Goal: Find specific page/section: Find specific page/section

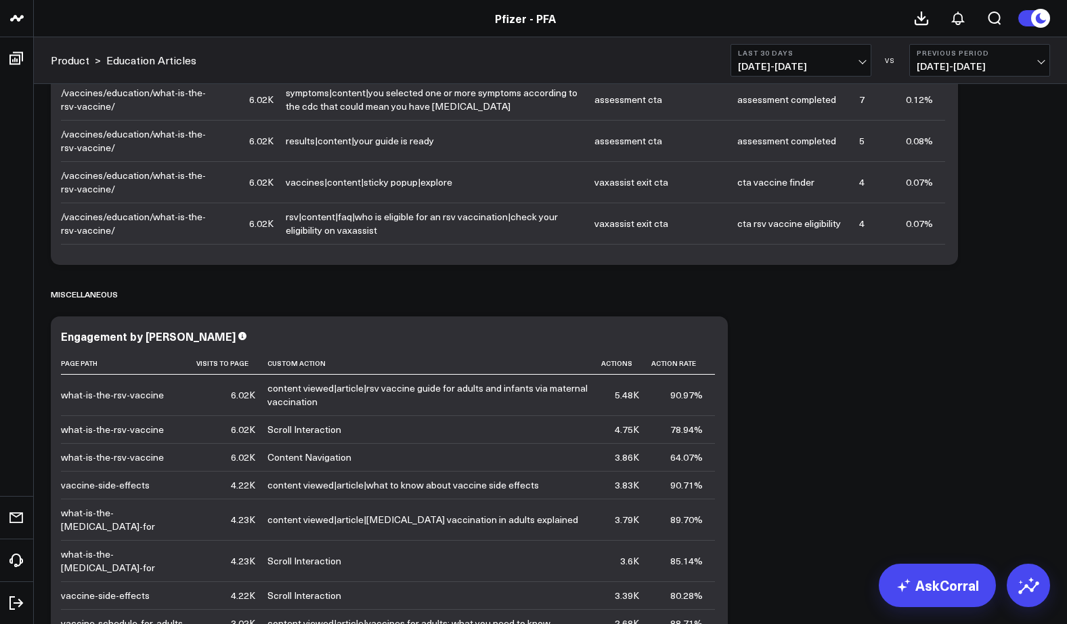
scroll to position [4213, 0]
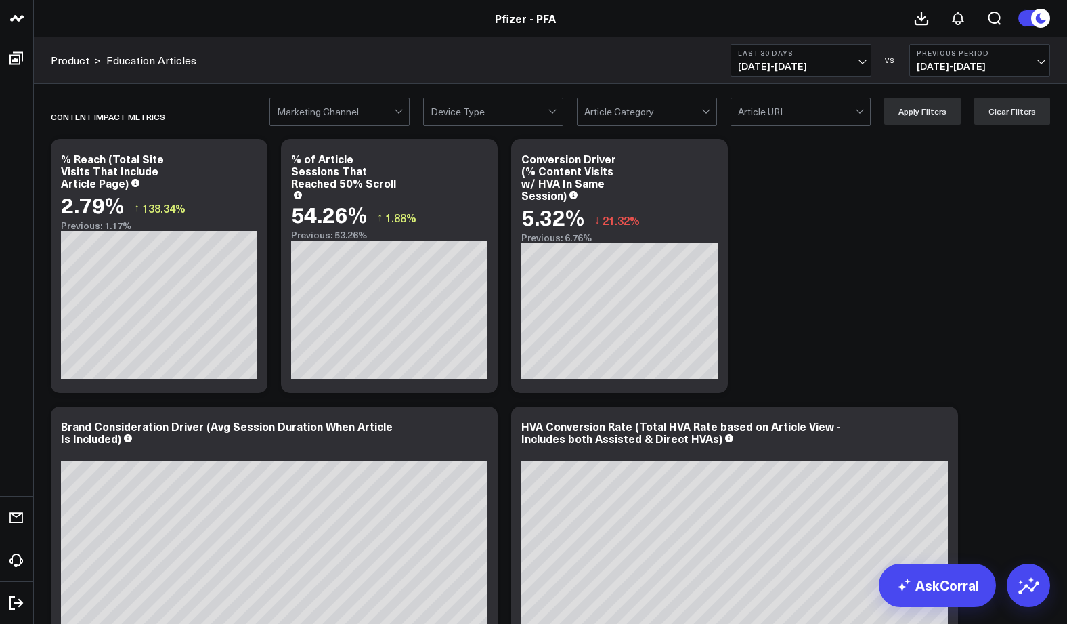
click at [861, 65] on span "[DATE] - [DATE]" at bounding box center [801, 66] width 126 height 11
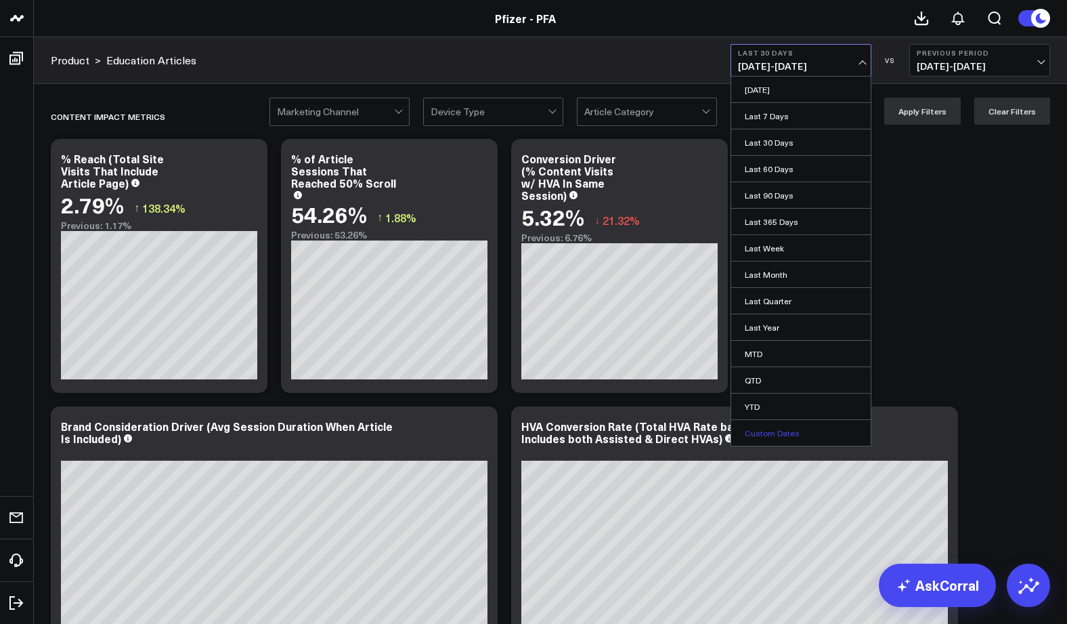
click at [767, 430] on link "Custom Dates" at bounding box center [801, 433] width 140 height 26
select select "9"
select select "2025"
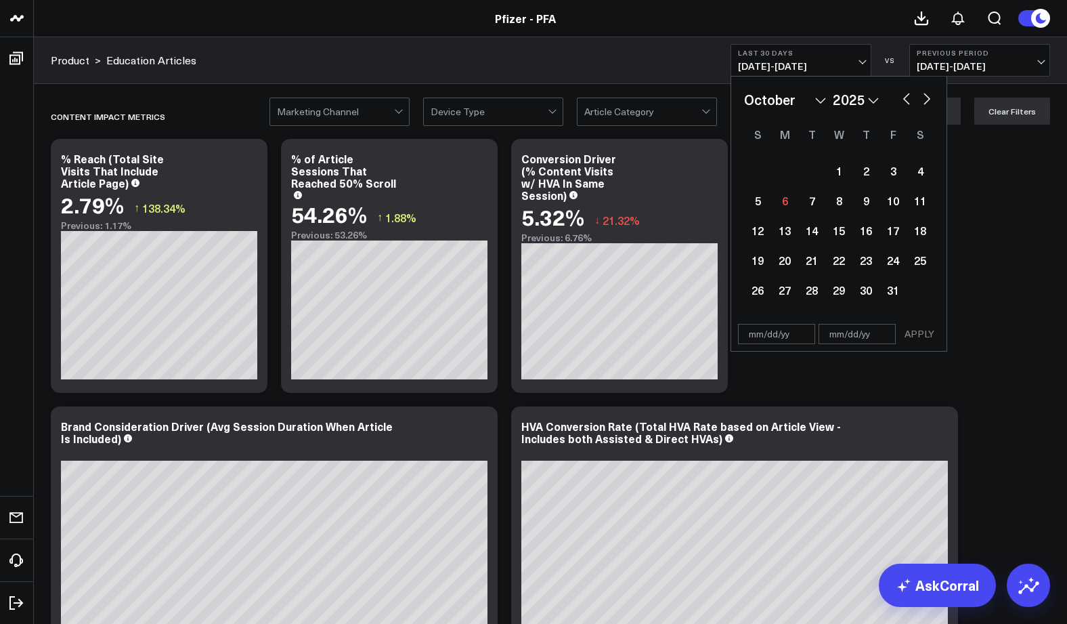
click at [821, 100] on select "January February March April May June July August September October November De…" at bounding box center [785, 99] width 82 height 20
select select "8"
select select "2025"
click at [788, 172] on div "1" at bounding box center [784, 170] width 27 height 27
type input "[DATE]"
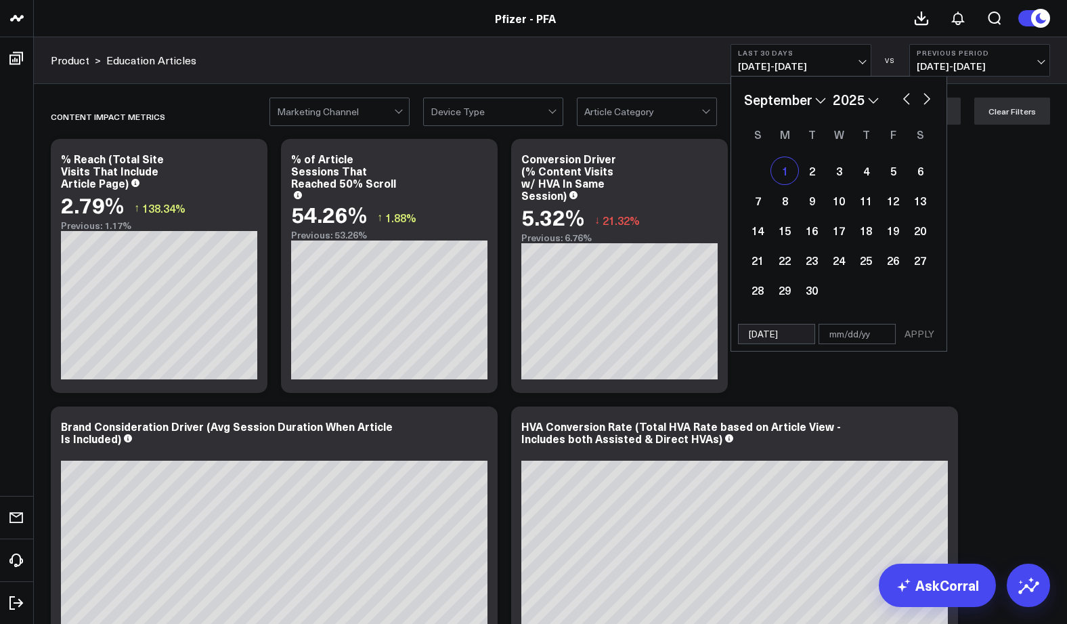
select select "8"
select select "2025"
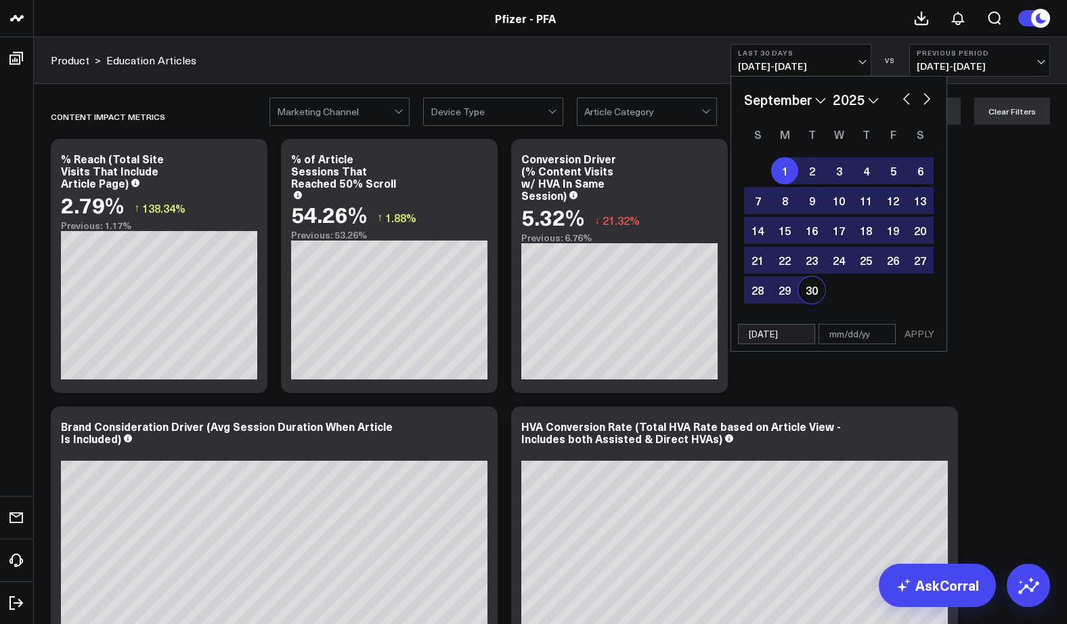
click at [812, 284] on div "30" at bounding box center [811, 289] width 27 height 27
type input "[DATE]"
select select "8"
select select "2025"
click at [922, 335] on button "APPLY" at bounding box center [919, 334] width 41 height 20
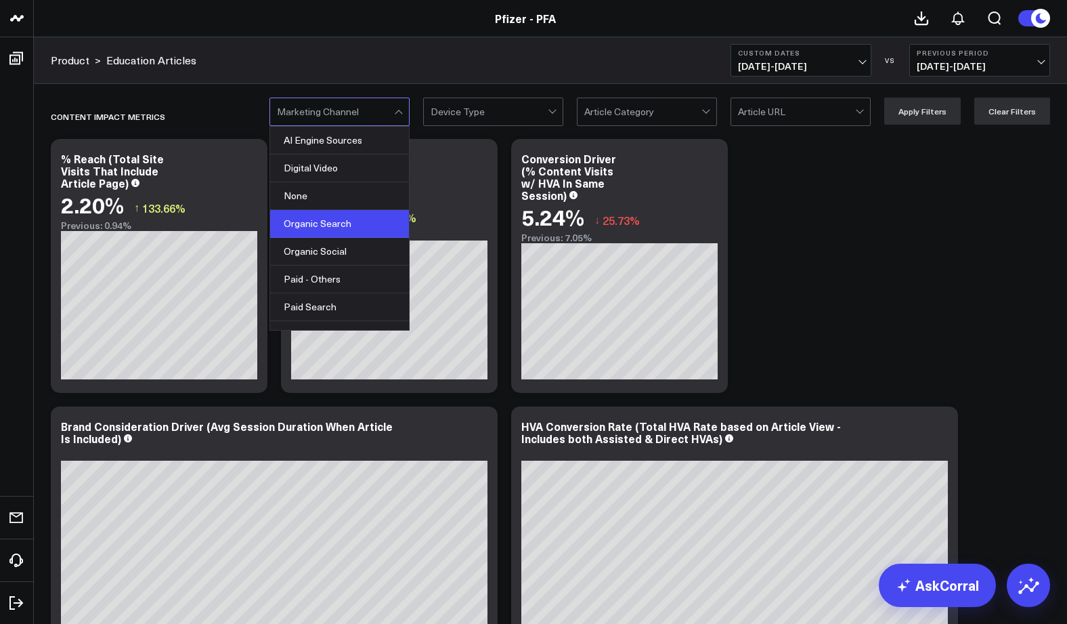
click at [316, 223] on div "Organic Search" at bounding box center [339, 224] width 139 height 28
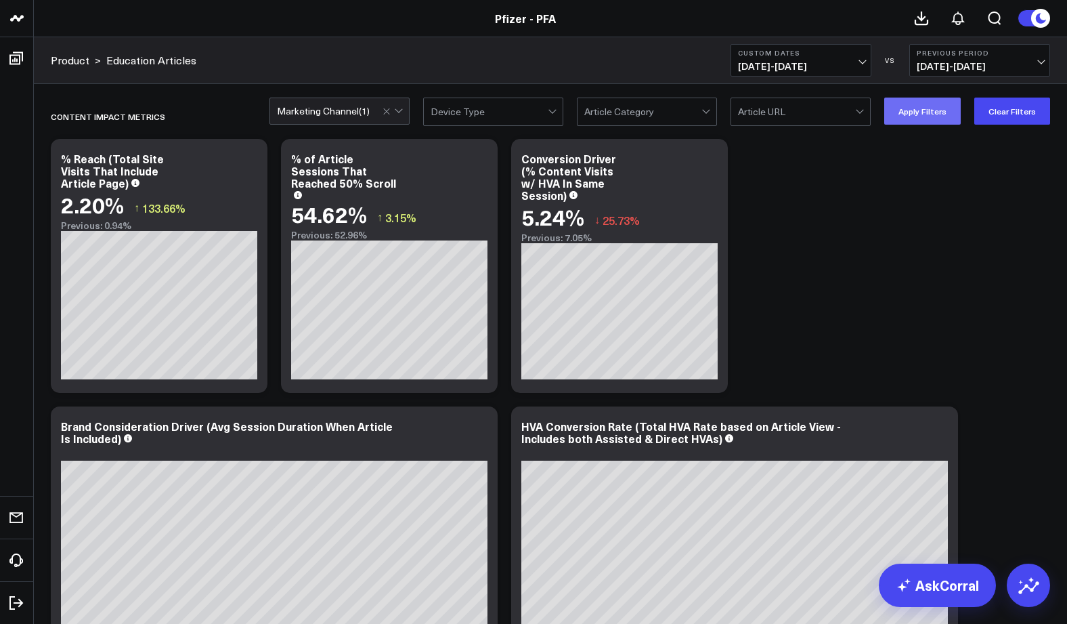
click at [921, 115] on button "Apply Filters" at bounding box center [922, 111] width 77 height 27
click at [936, 112] on button "Apply Filters" at bounding box center [922, 111] width 77 height 27
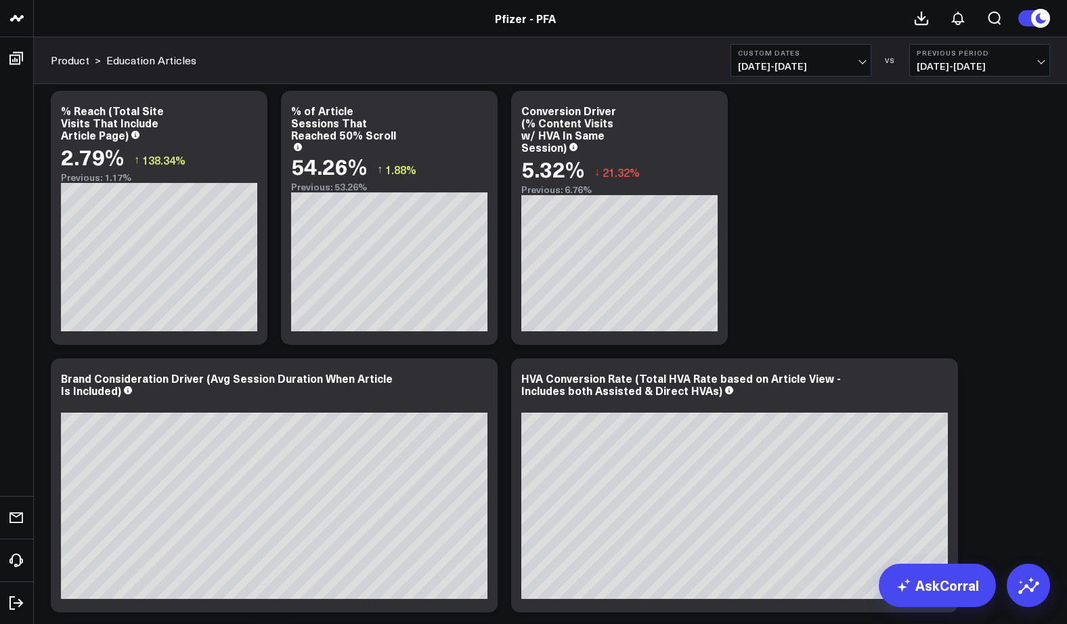
scroll to position [47, 0]
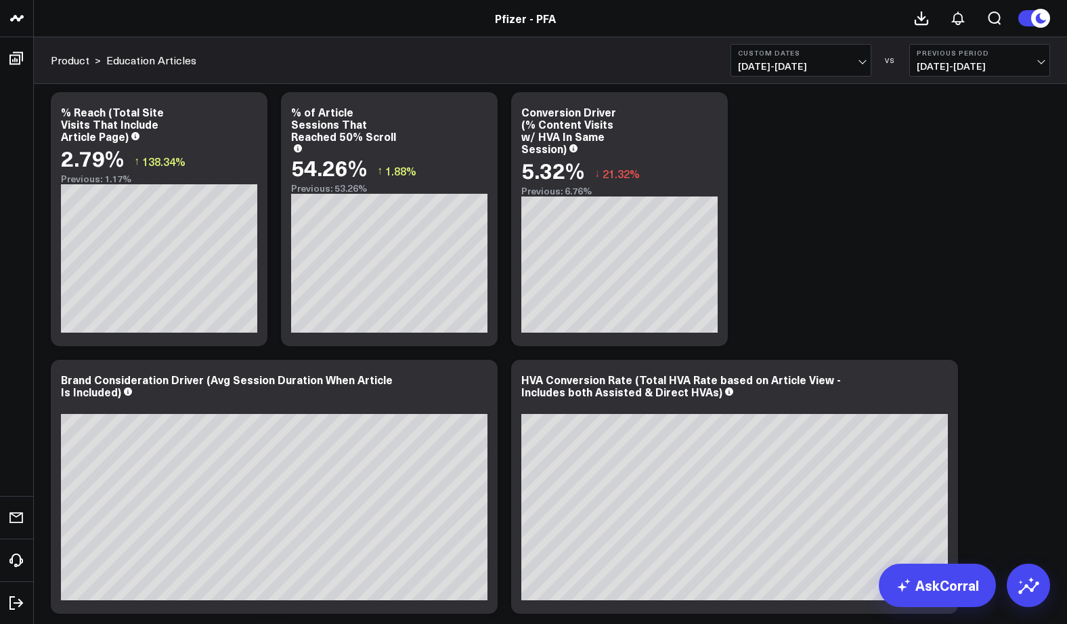
click at [863, 61] on span "[DATE] - [DATE]" at bounding box center [801, 66] width 126 height 11
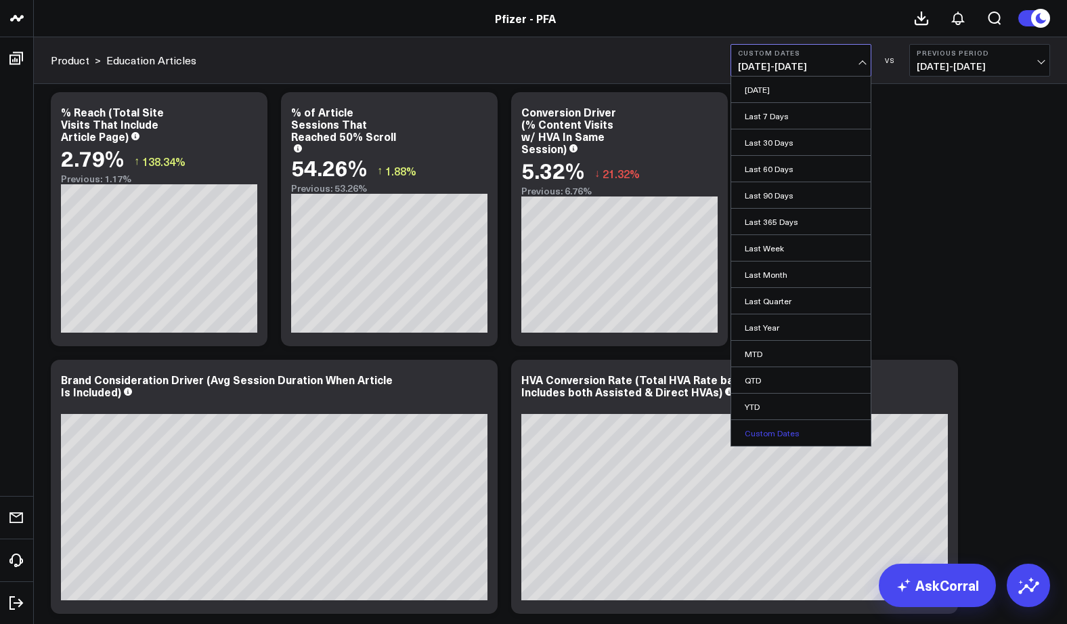
click at [763, 437] on link "Custom Dates" at bounding box center [801, 433] width 140 height 26
select select "9"
select select "2025"
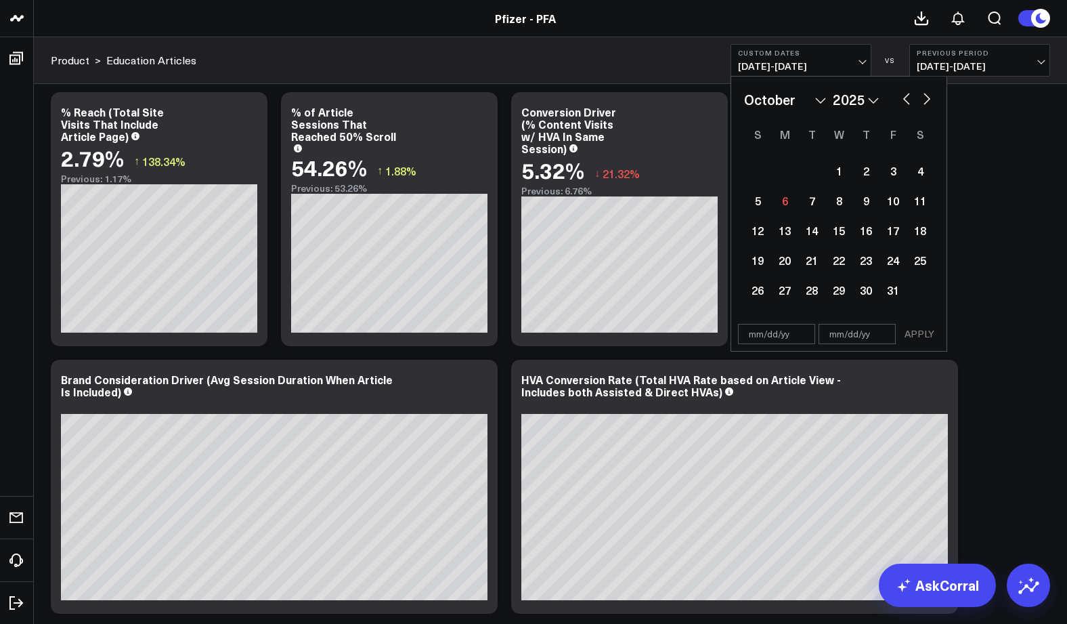
click at [824, 91] on select "January February March April May June July August September October November De…" at bounding box center [785, 99] width 82 height 20
select select "7"
select select "2025"
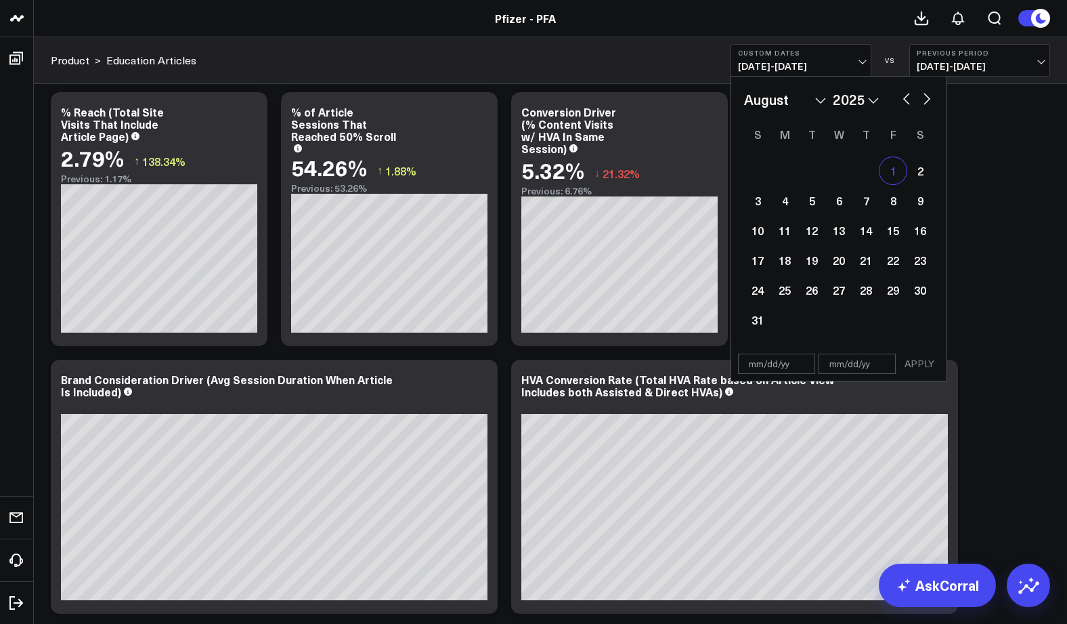
click at [887, 171] on div "1" at bounding box center [893, 170] width 27 height 27
type input "[DATE]"
select select "7"
select select "2025"
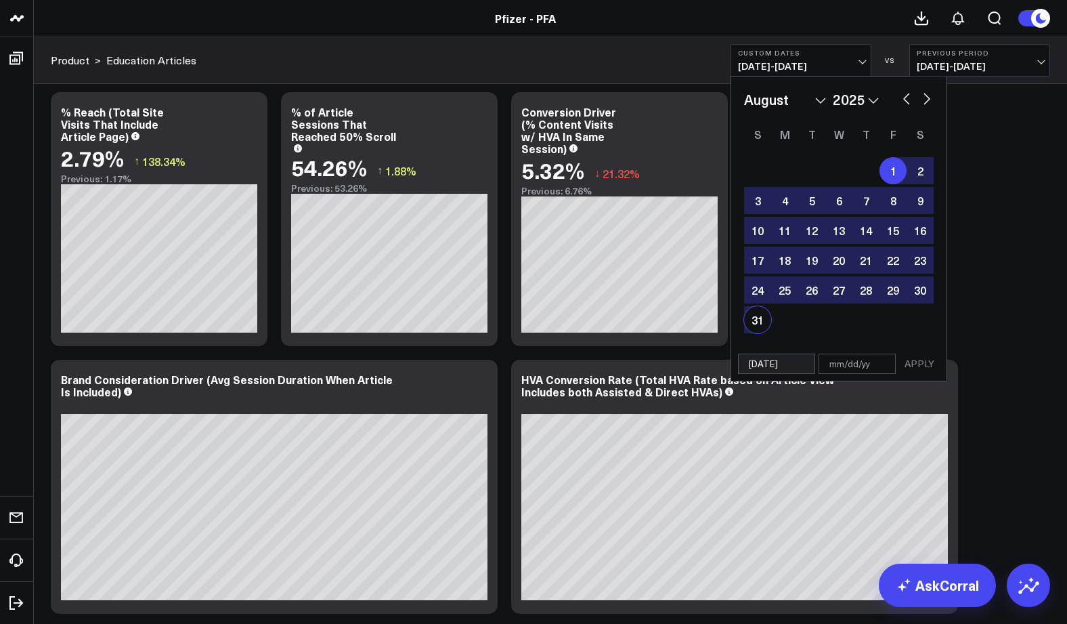
click at [754, 318] on div "31" at bounding box center [757, 319] width 27 height 27
type input "[DATE]"
select select "7"
select select "2025"
click at [909, 367] on button "APPLY" at bounding box center [919, 363] width 41 height 20
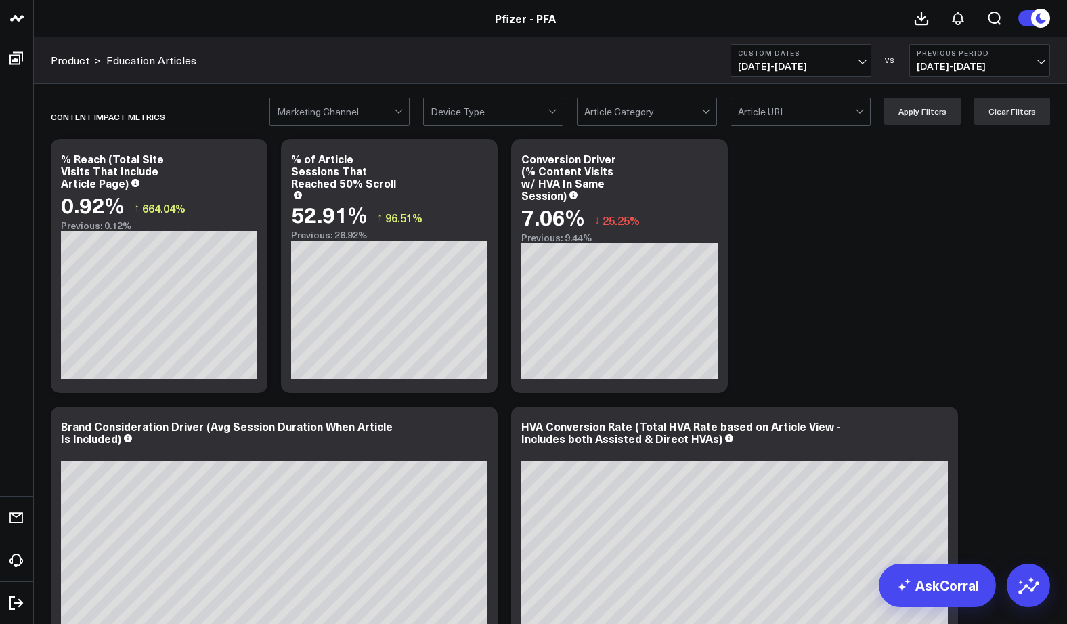
scroll to position [249, 0]
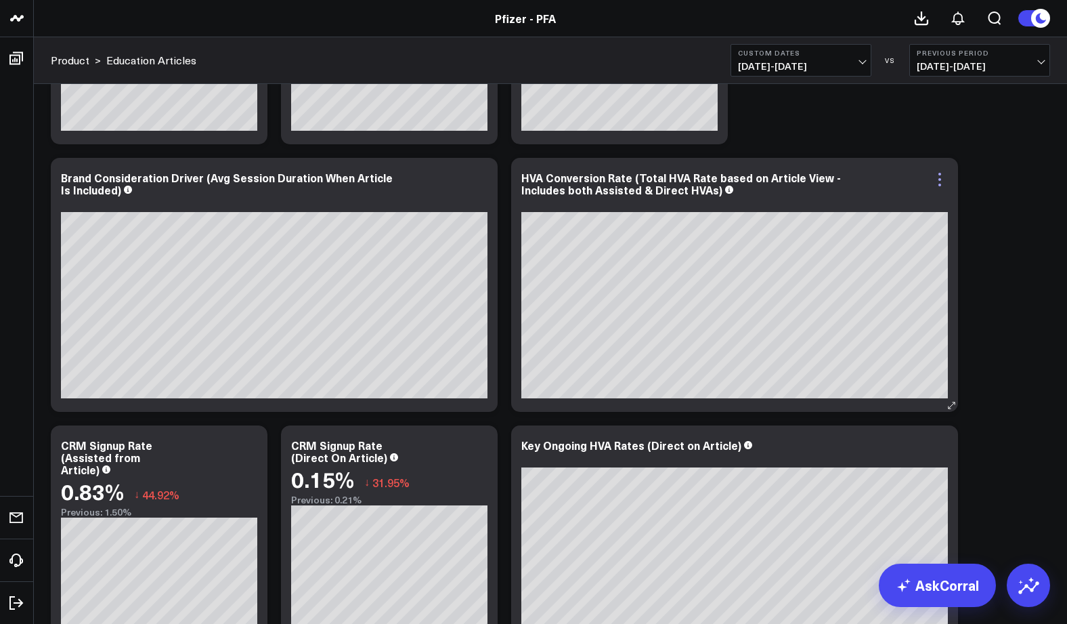
click at [932, 173] on icon at bounding box center [940, 179] width 16 height 16
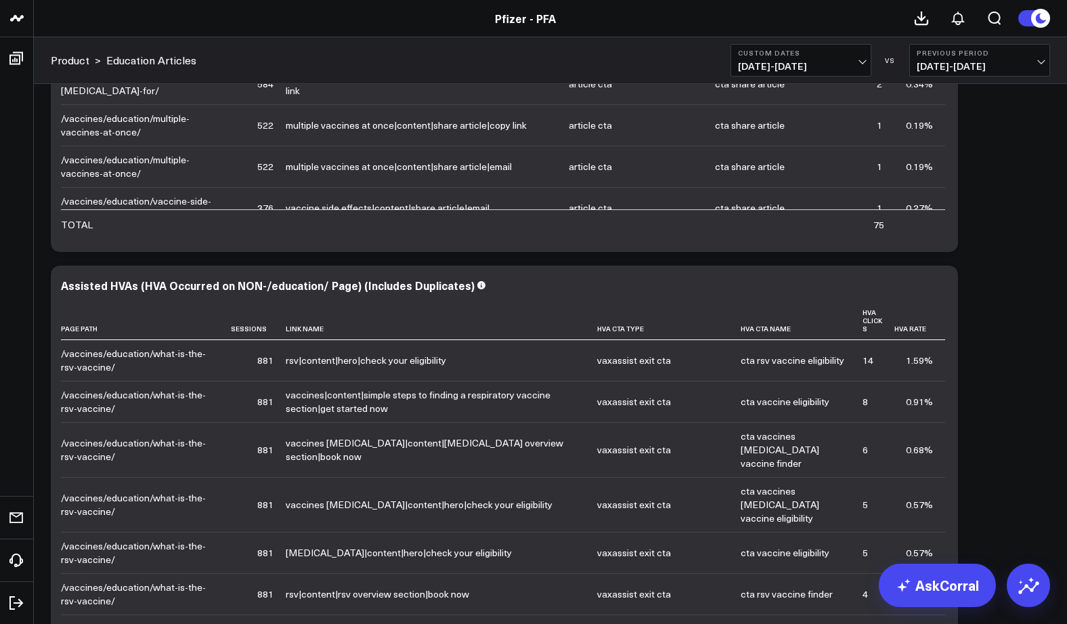
scroll to position [3867, 0]
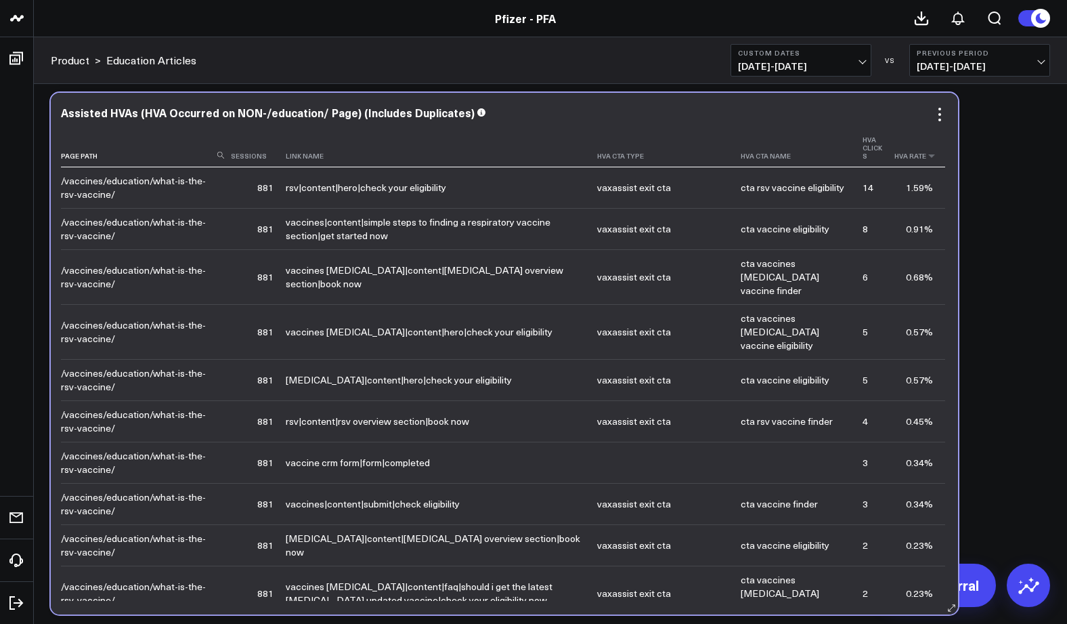
click at [899, 162] on th "Hva Rate" at bounding box center [920, 148] width 51 height 39
click at [926, 158] on icon at bounding box center [931, 156] width 11 height 8
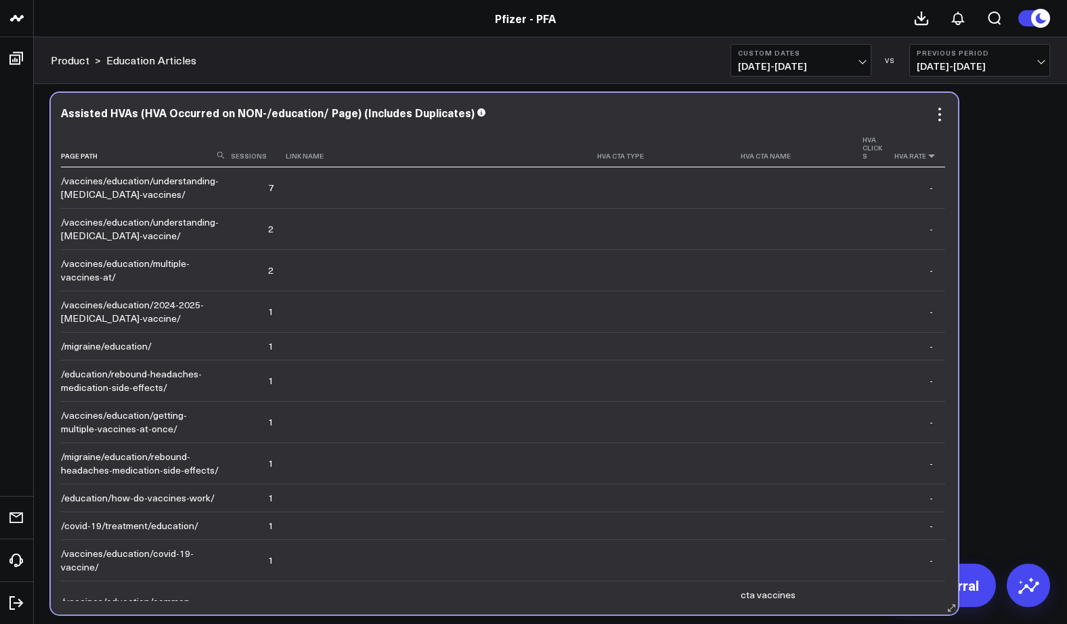
click at [926, 158] on icon at bounding box center [931, 156] width 11 height 8
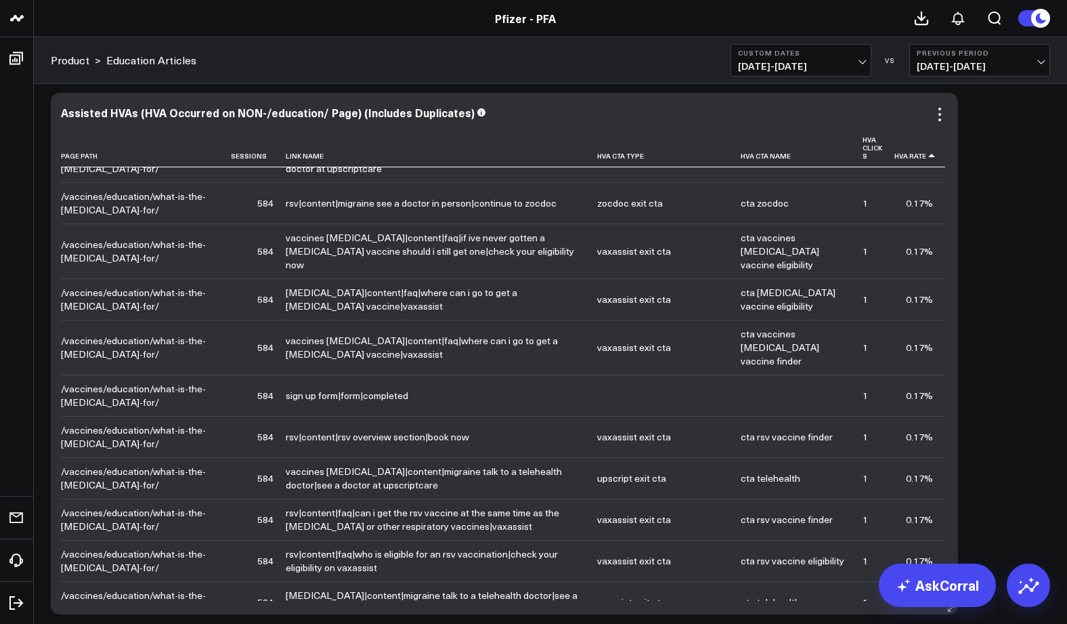
scroll to position [3150, 0]
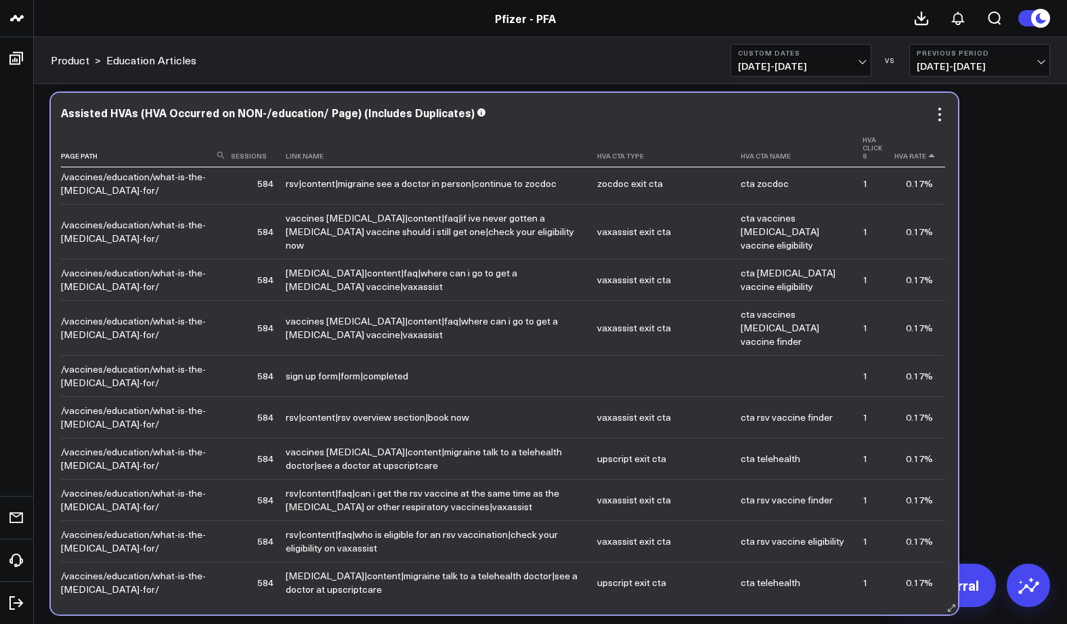
click at [928, 158] on icon at bounding box center [931, 156] width 11 height 8
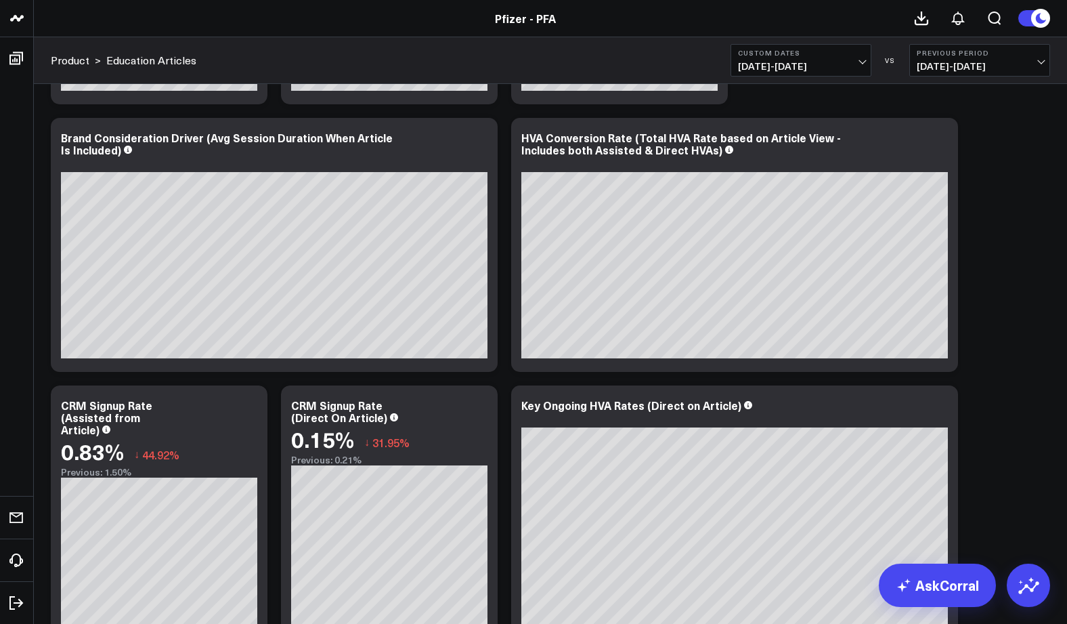
scroll to position [0, 0]
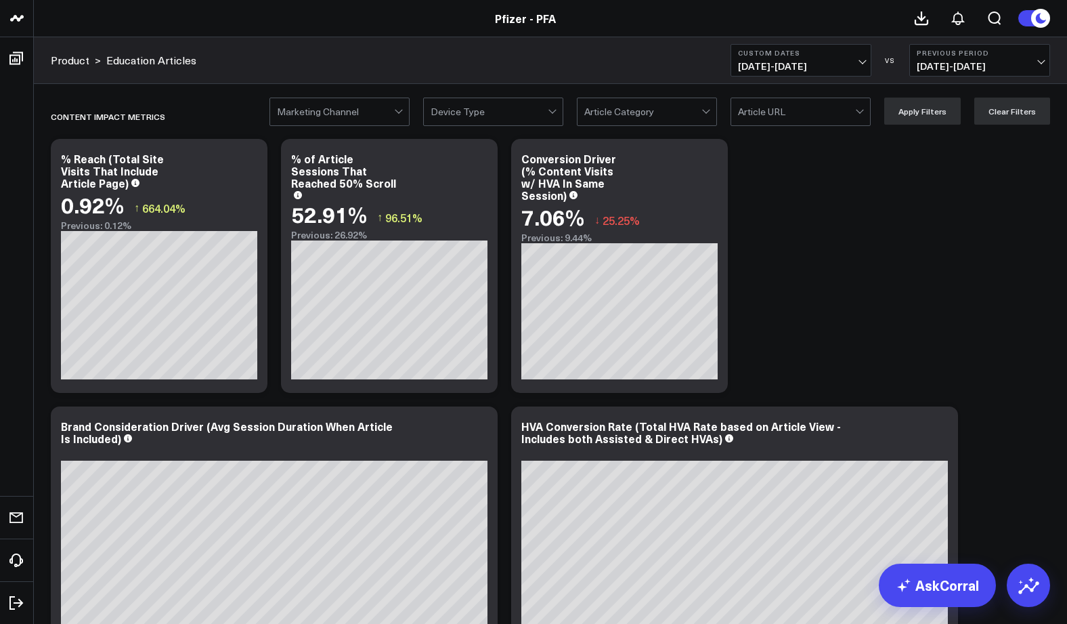
click at [860, 61] on span "[DATE] - [DATE]" at bounding box center [801, 66] width 126 height 11
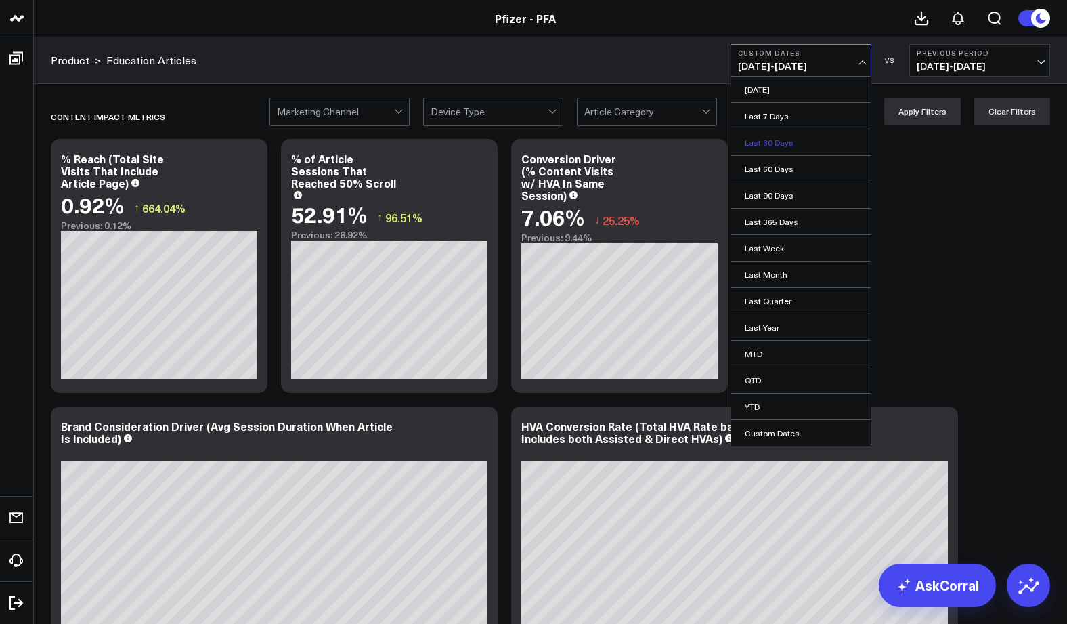
click at [776, 144] on link "Last 30 Days" at bounding box center [801, 142] width 140 height 26
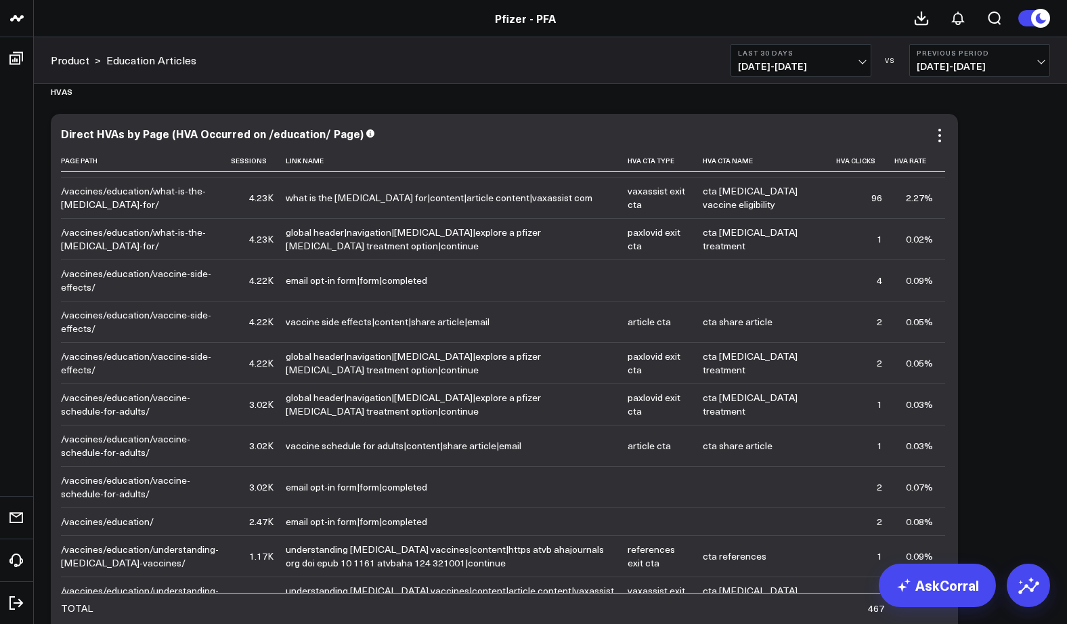
scroll to position [324, 0]
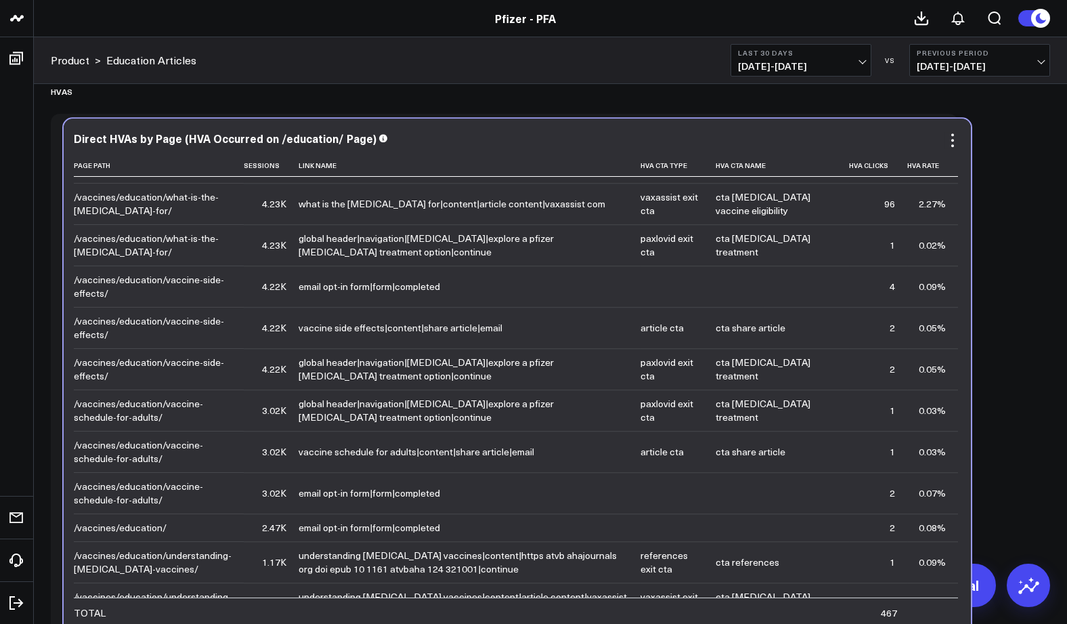
drag, startPoint x: 162, startPoint y: 415, endPoint x: 177, endPoint y: 421, distance: 15.9
click at [177, 421] on div "/vaccines/education/vaccine-schedule-for-adults/" at bounding box center [153, 410] width 158 height 27
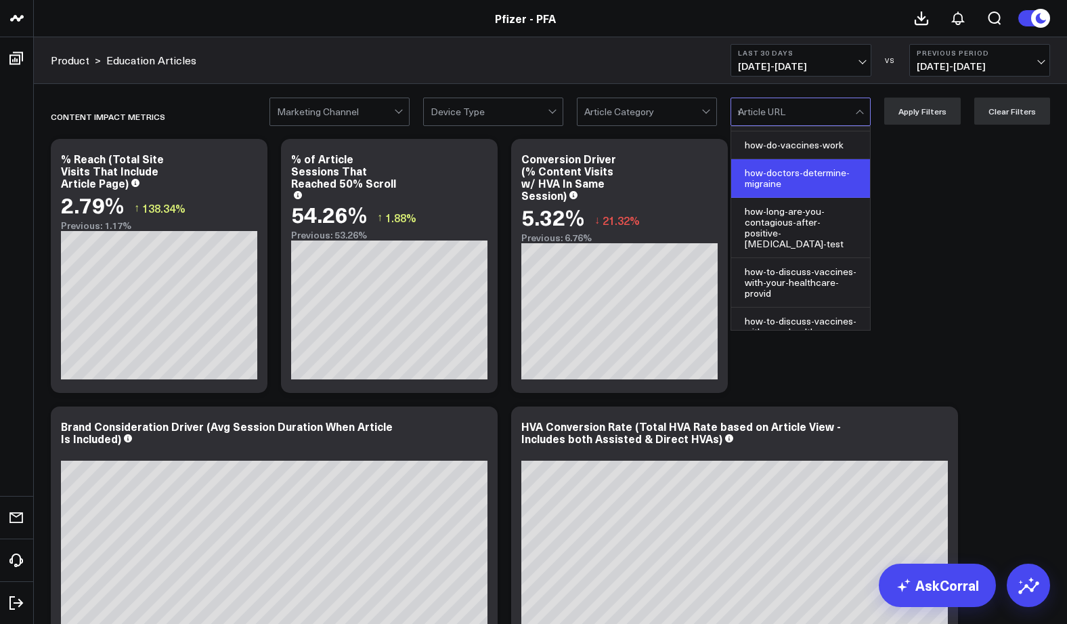
scroll to position [17, 0]
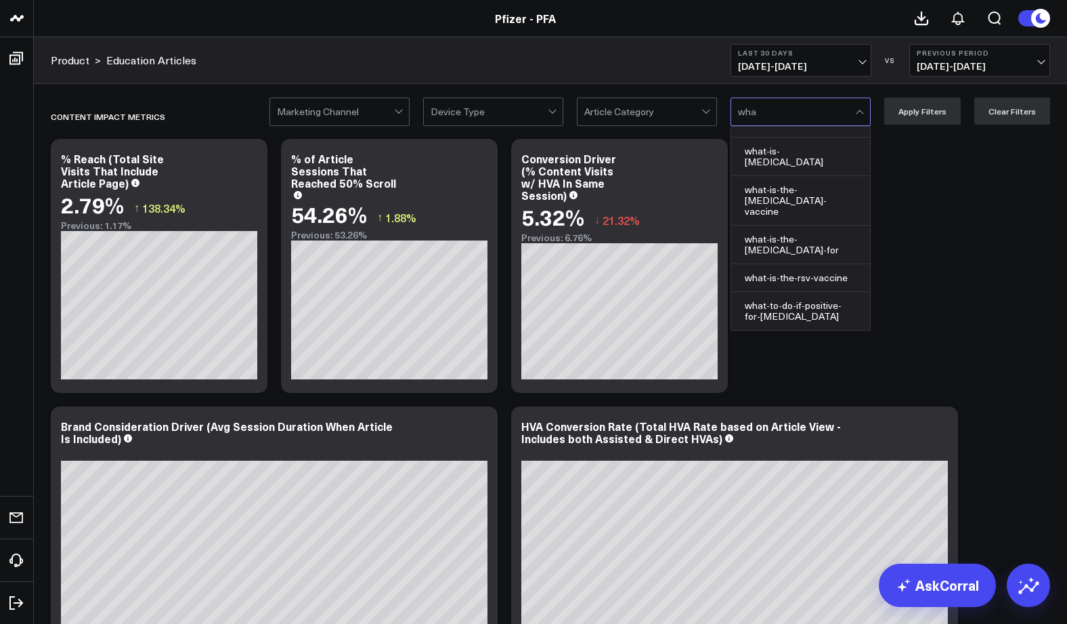
type input "what"
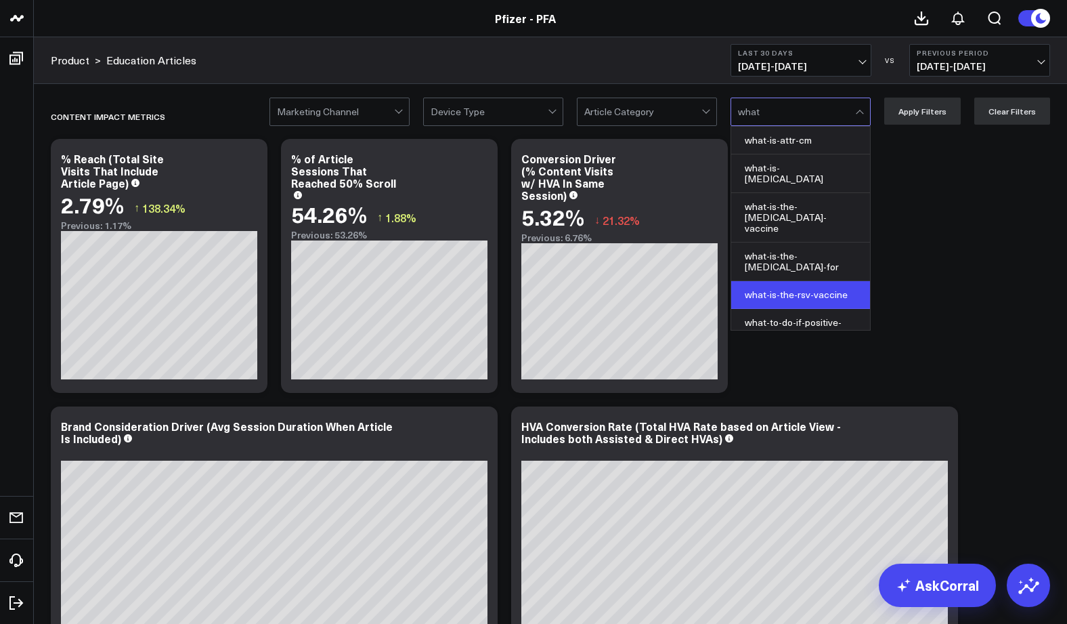
click at [777, 303] on div "what-is-the-rsv-vaccine" at bounding box center [800, 295] width 139 height 28
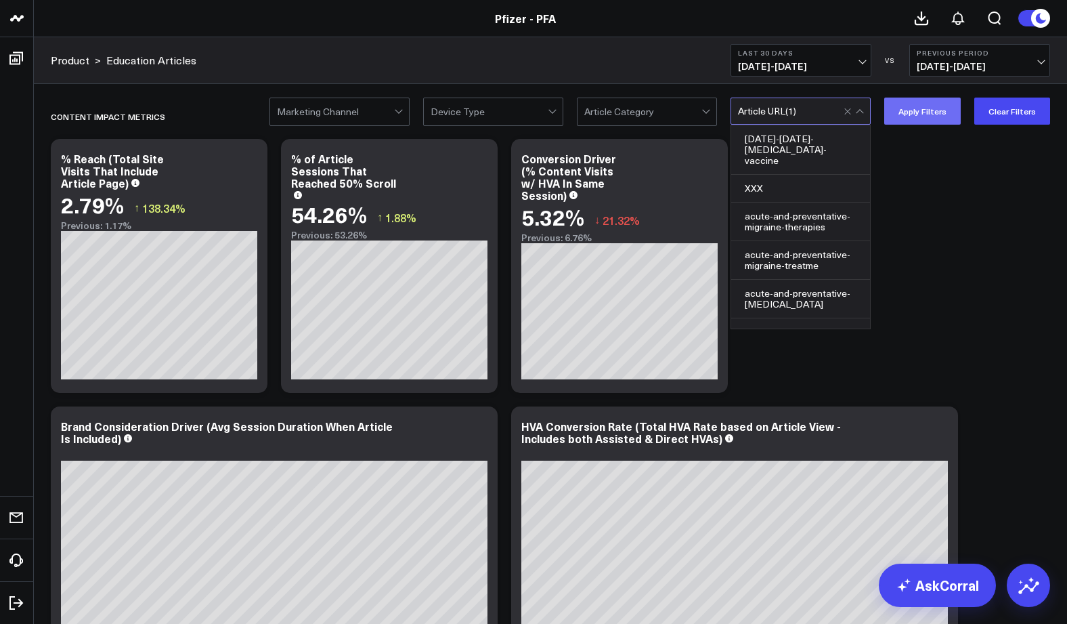
click at [925, 105] on button "Apply Filters" at bounding box center [922, 111] width 77 height 27
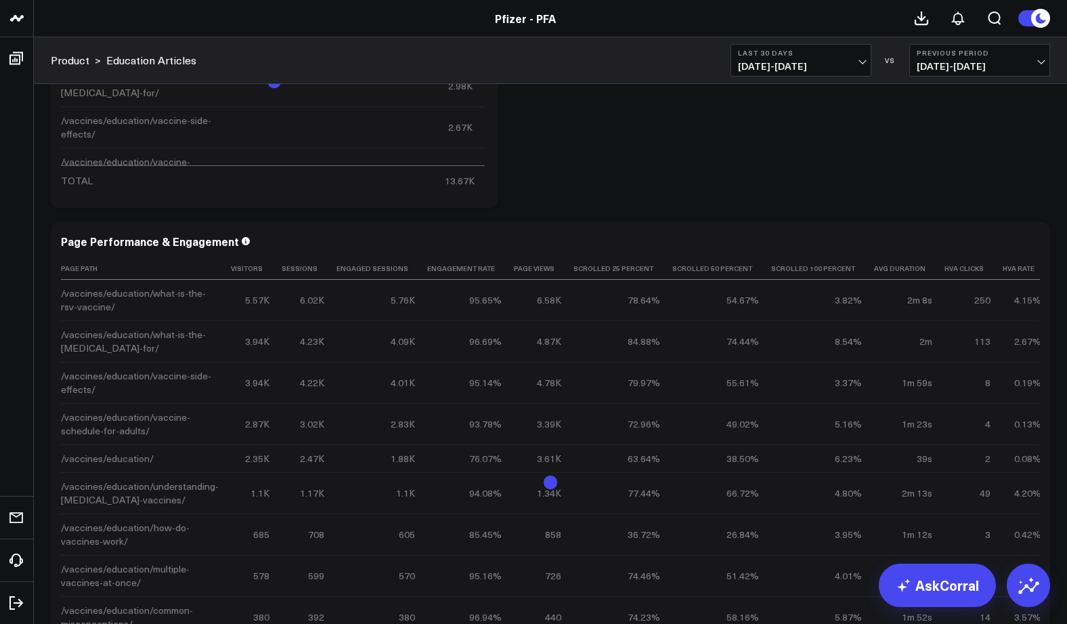
scroll to position [2743, 0]
